Goal: Task Accomplishment & Management: Use online tool/utility

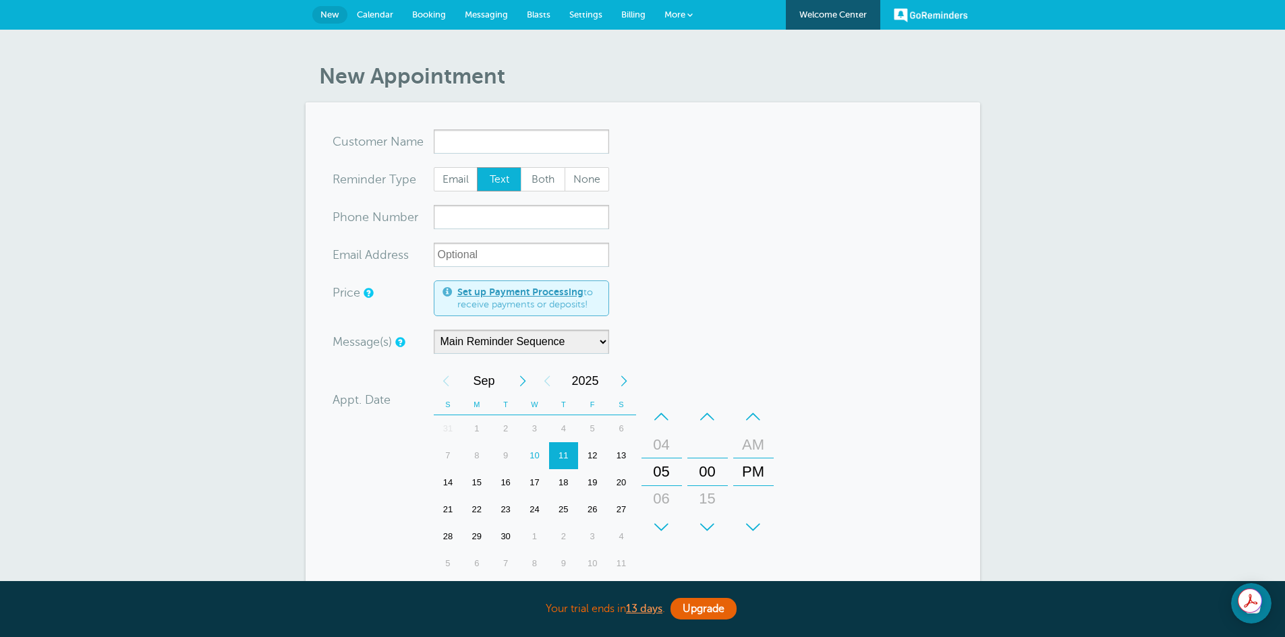
click at [377, 15] on span "Calendar" at bounding box center [375, 14] width 36 height 10
